Goal: Check status

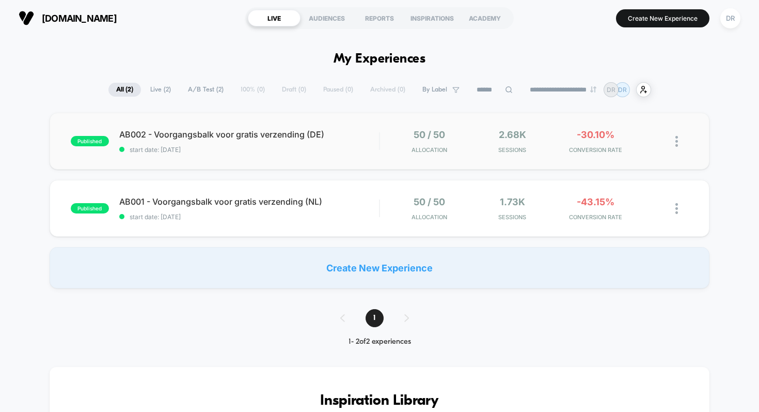
click at [319, 161] on div "published AB002 - Voorgangsbalk voor gratis verzending (DE) start date: [DATE] …" at bounding box center [380, 141] width 661 height 57
click at [217, 213] on span "start date: [DATE]" at bounding box center [249, 217] width 260 height 8
click at [279, 202] on span "AB001 - Voorgangsbalk voor gratis verzending (NL) Click to edit experience deta…" at bounding box center [249, 201] width 260 height 10
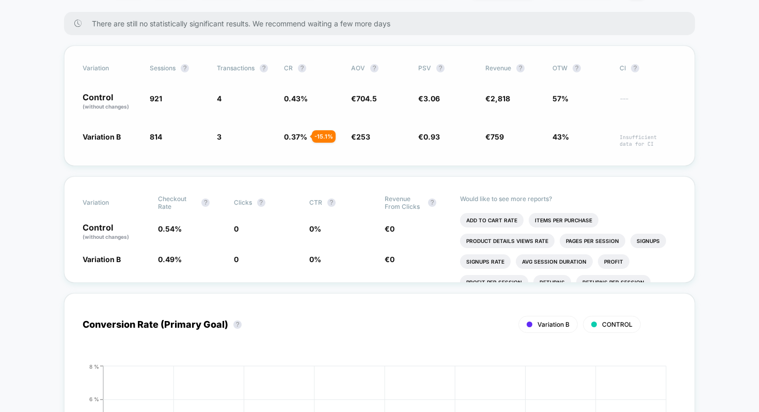
scroll to position [166, 0]
